Goal: Information Seeking & Learning: Learn about a topic

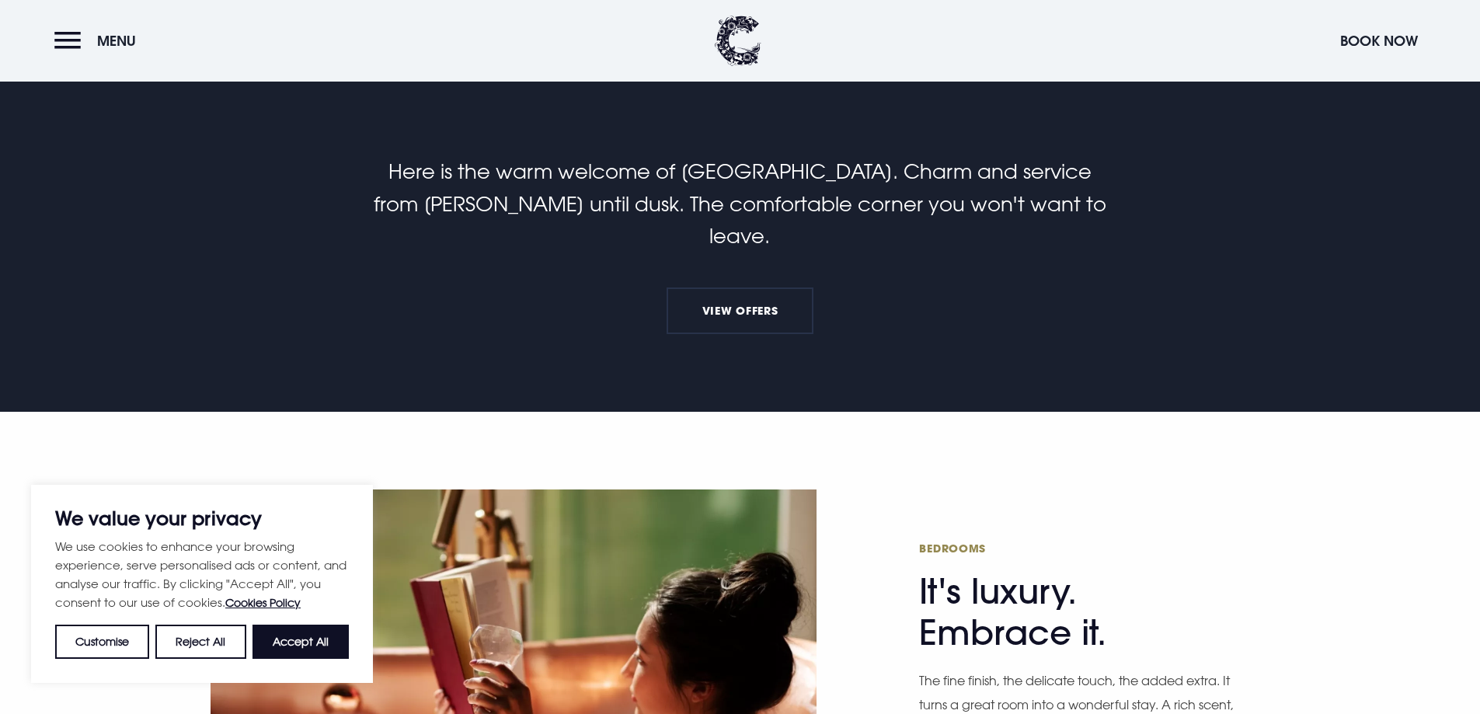
scroll to position [725, 0]
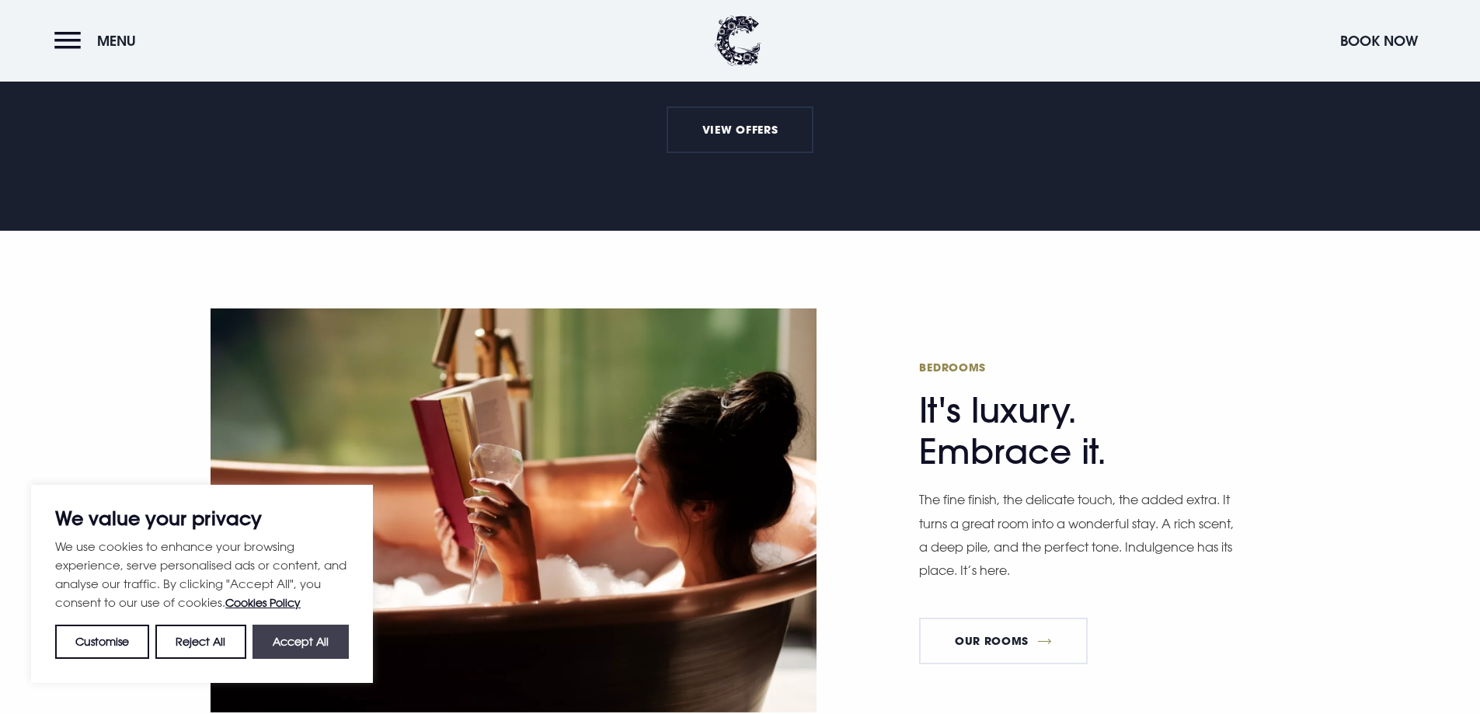
click at [319, 645] on button "Accept All" at bounding box center [301, 642] width 96 height 34
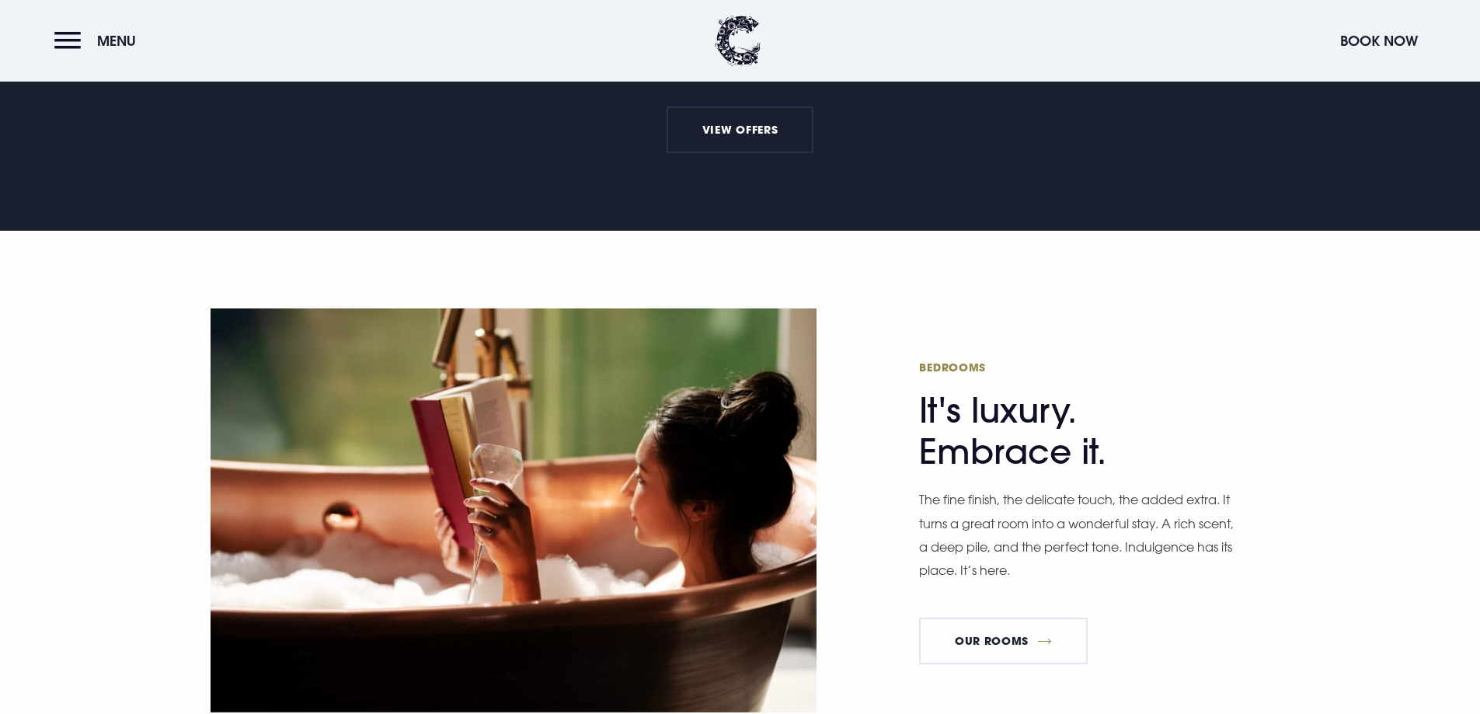
checkbox input "true"
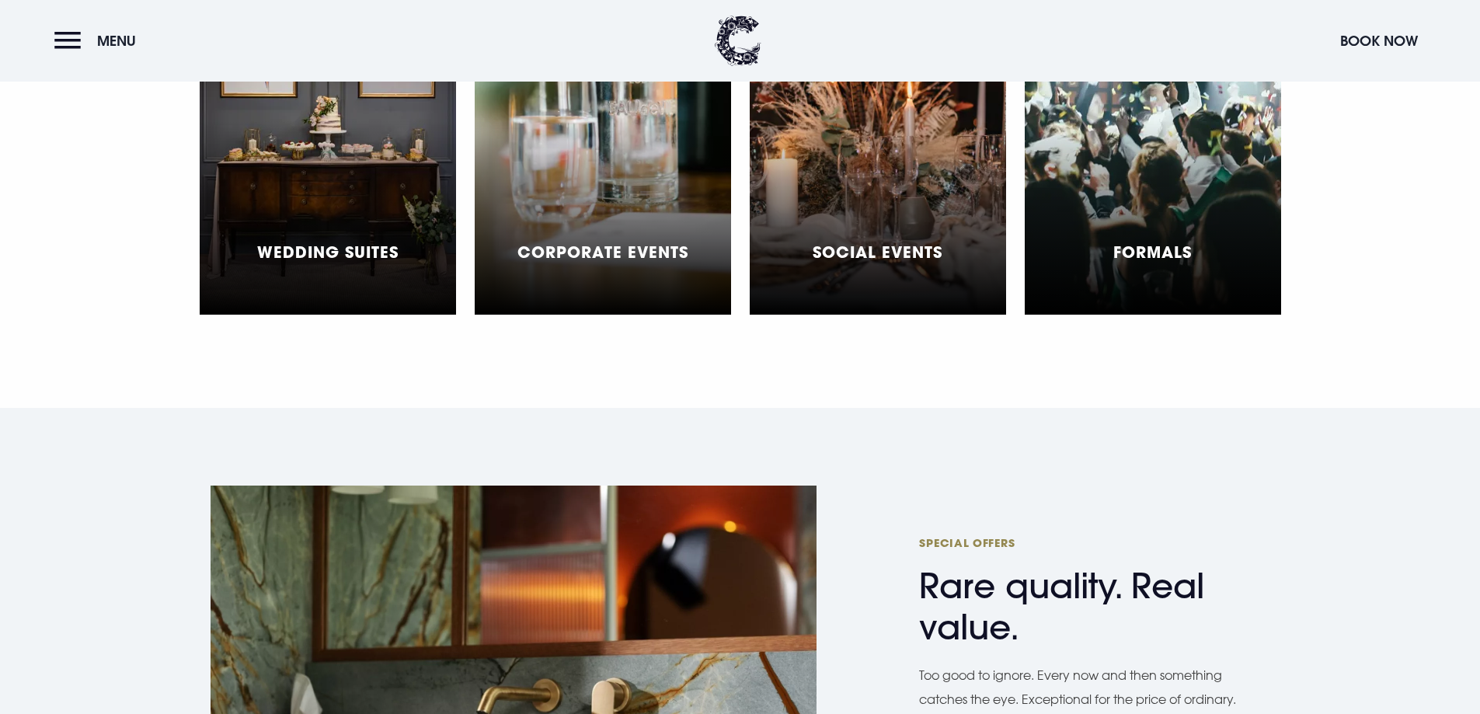
scroll to position [4497, 0]
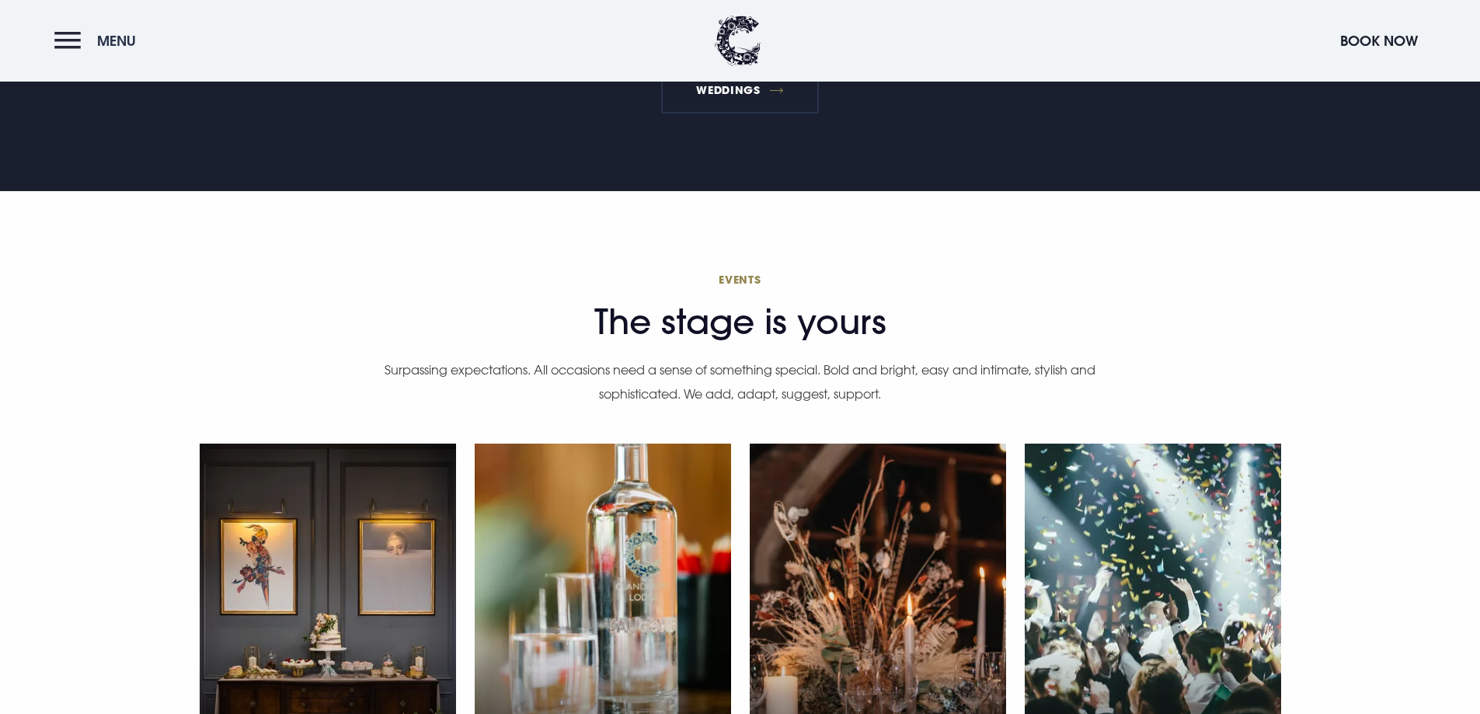
click at [60, 50] on button "Menu" at bounding box center [98, 40] width 89 height 33
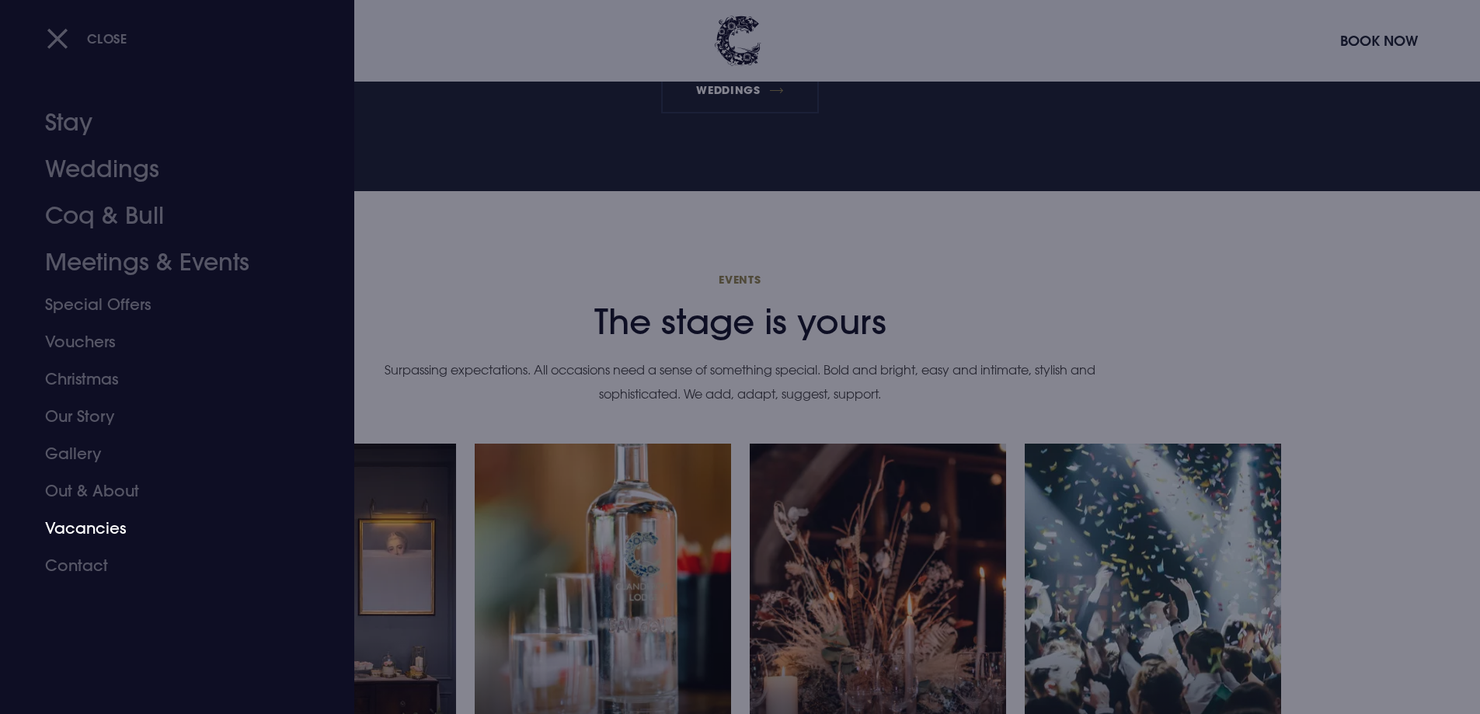
click at [74, 526] on link "Vacancies" at bounding box center [168, 528] width 246 height 37
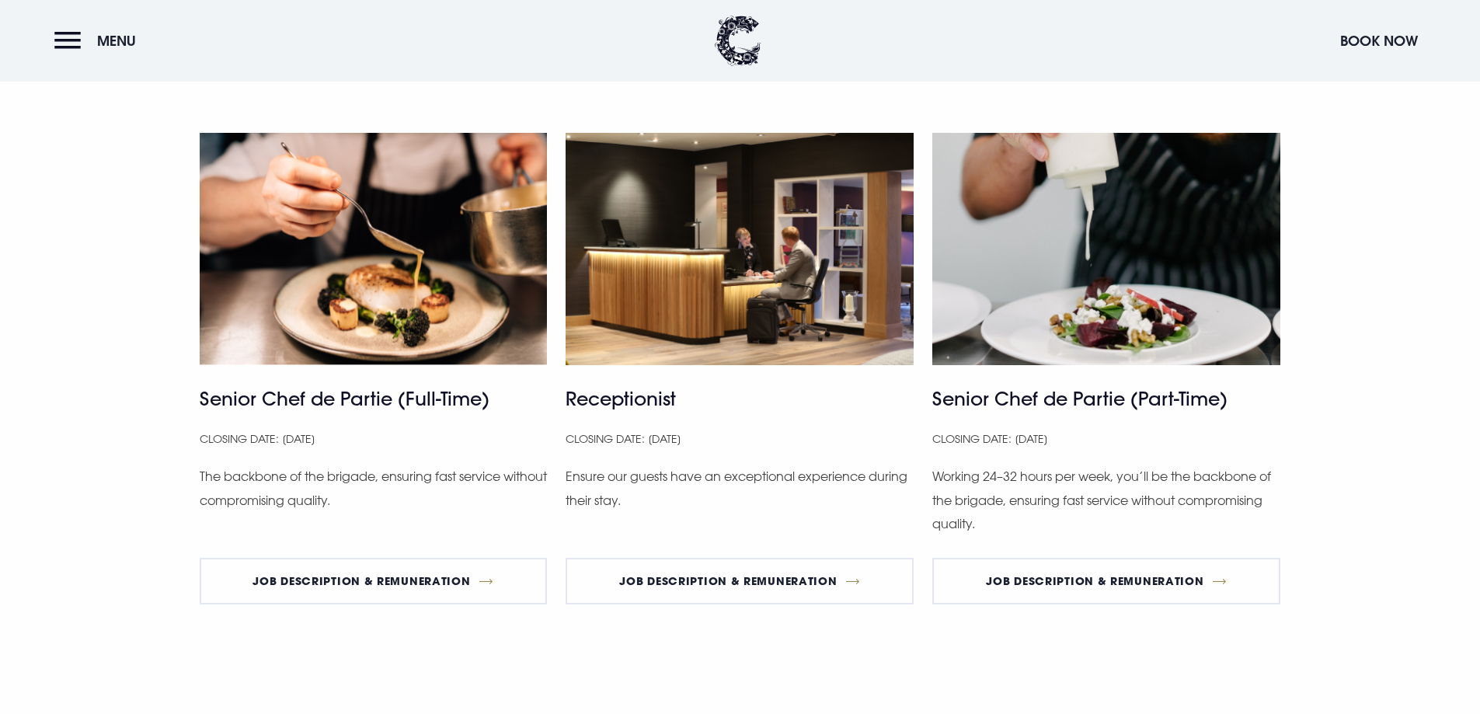
scroll to position [1036, 0]
